Goal: Navigation & Orientation: Go to known website

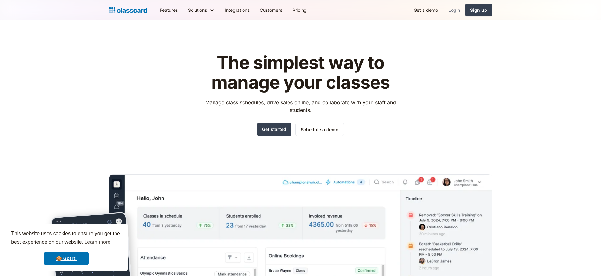
click at [455, 12] on link "Login" at bounding box center [454, 10] width 22 height 14
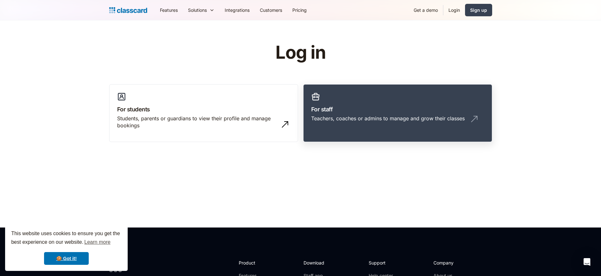
click at [378, 126] on div "Teachers, coaches or admins to manage and grow their classes" at bounding box center [397, 121] width 173 height 12
